Goal: Information Seeking & Learning: Learn about a topic

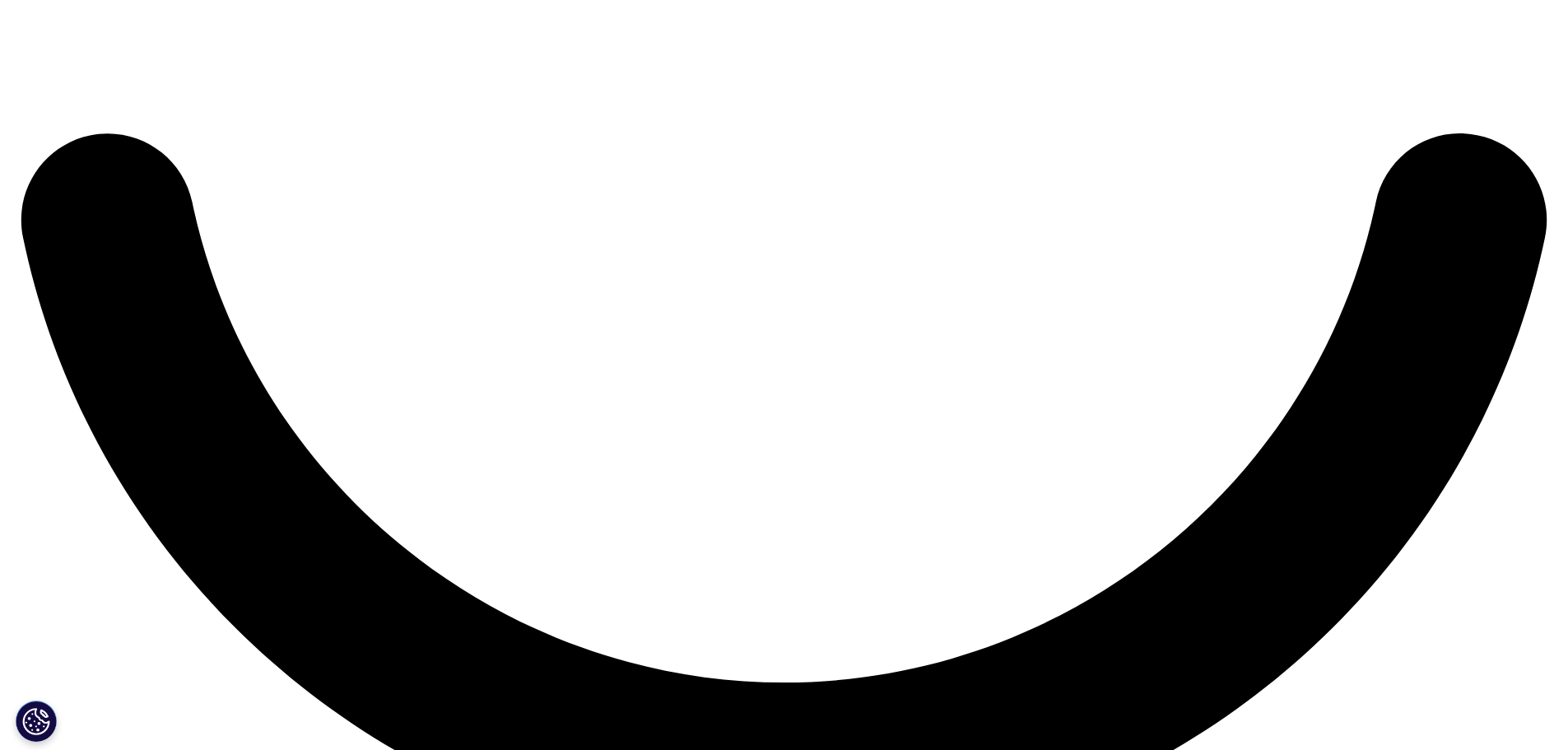
scroll to position [3624, 0]
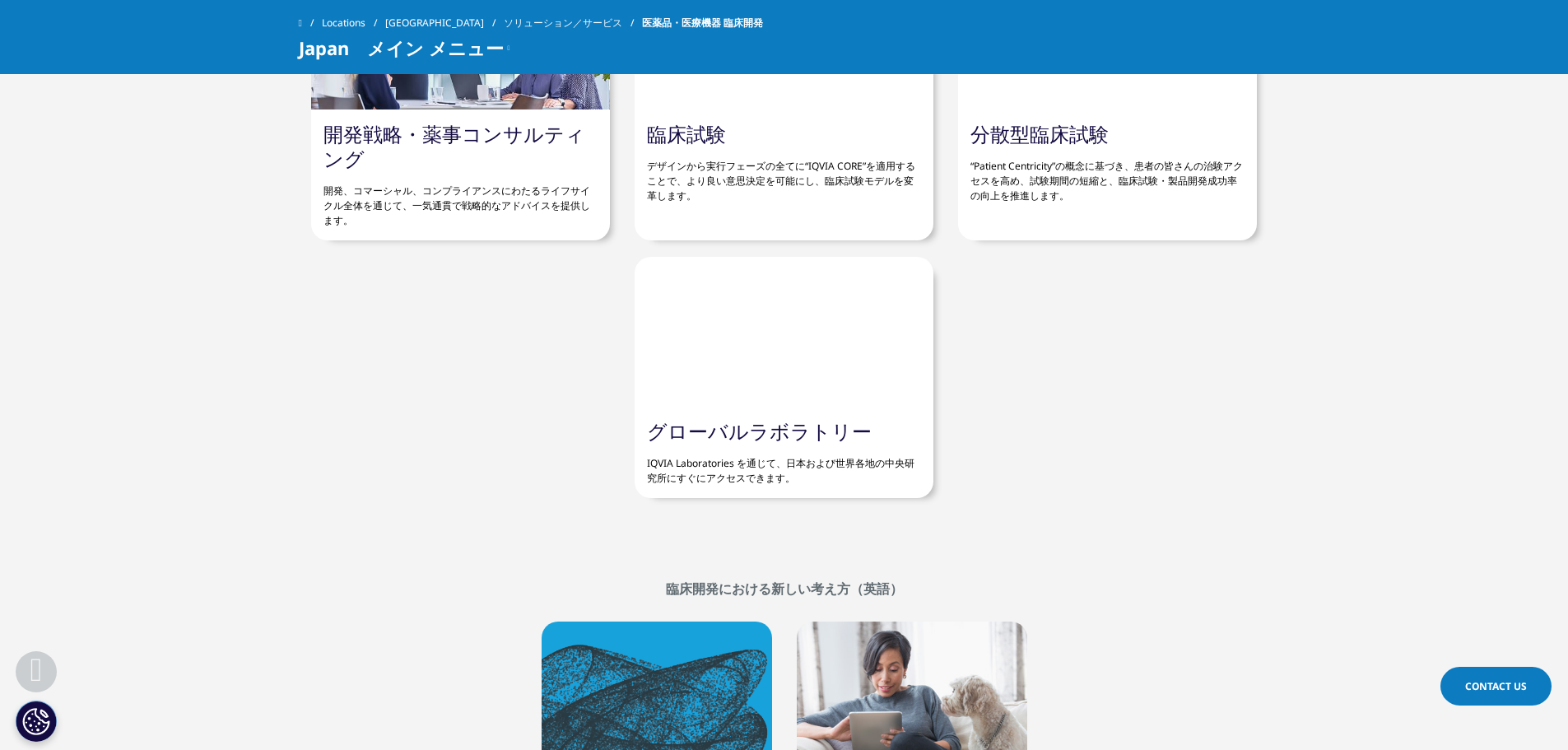
scroll to position [3624, 0]
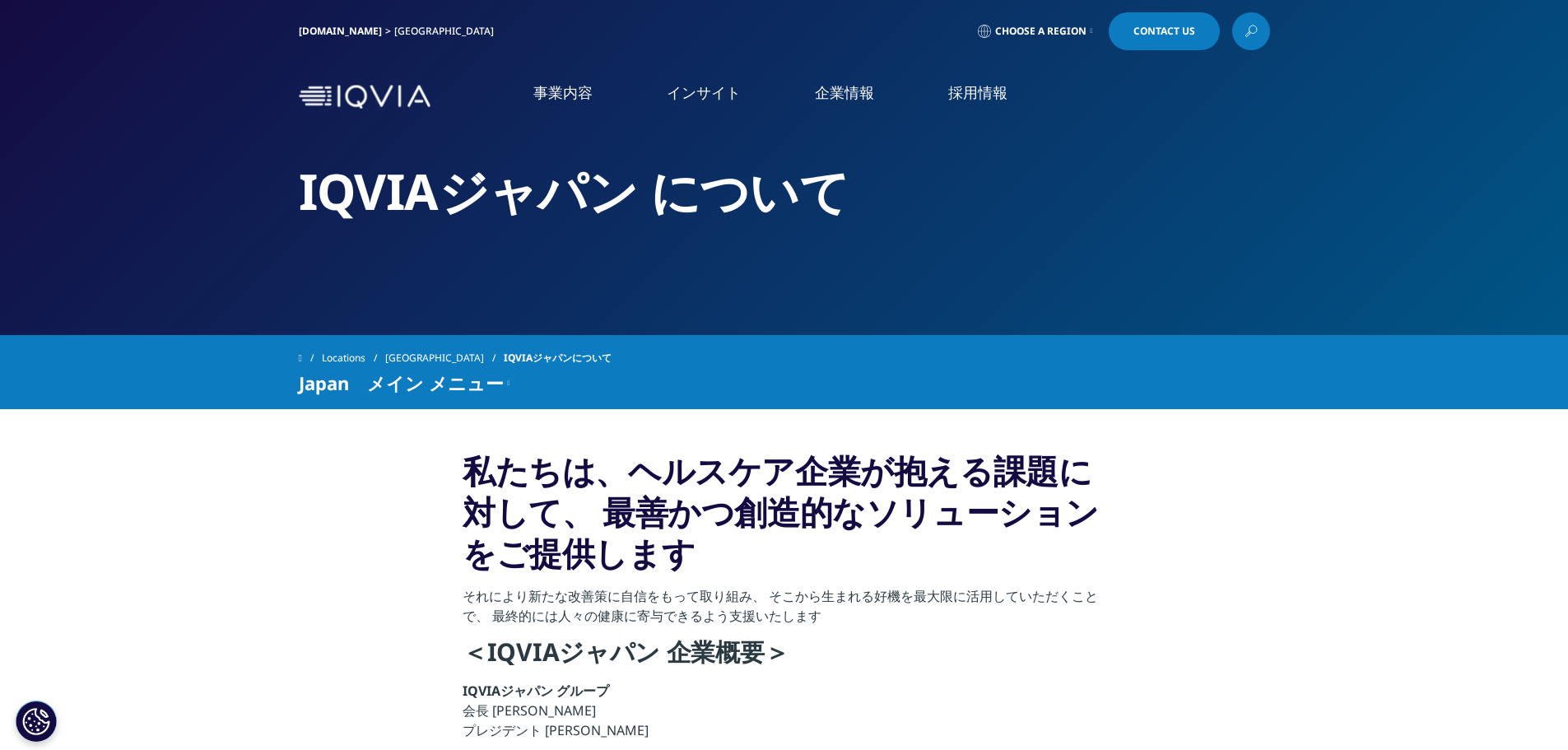
drag, startPoint x: 1, startPoint y: 314, endPoint x: 160, endPoint y: 287, distance: 161.3
click at [153, 291] on section "IQVIAジャパン について" at bounding box center [784, 168] width 1568 height 336
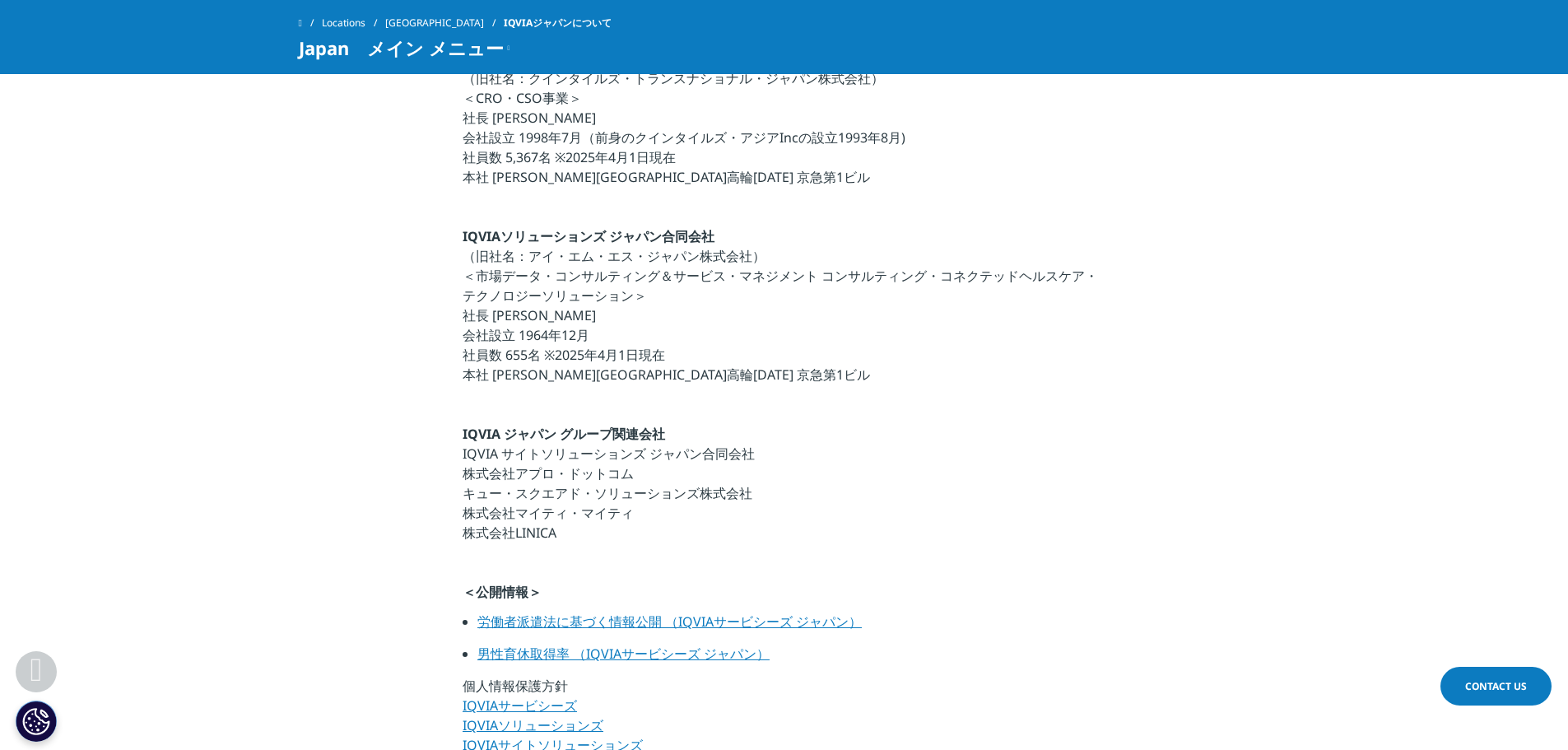
scroll to position [659, 0]
